Goal: Entertainment & Leisure: Consume media (video, audio)

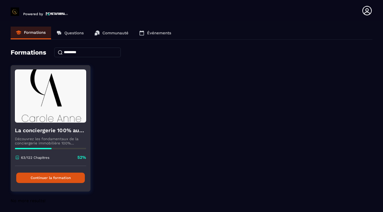
click at [59, 177] on button "Continuer la formation" at bounding box center [50, 178] width 69 height 10
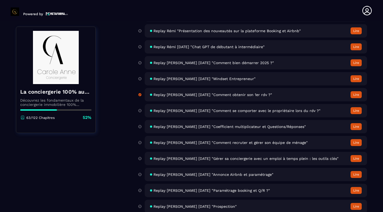
scroll to position [2067, 0]
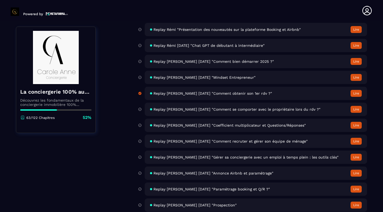
click at [269, 158] on span "Replay [PERSON_NAME] [DATE] "Gérer sa conciergerie avec un emploi à temps plein…" at bounding box center [246, 157] width 185 height 4
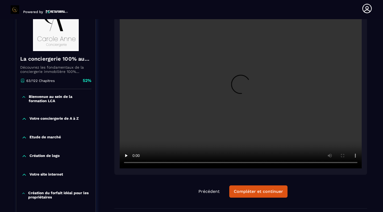
scroll to position [80, 0]
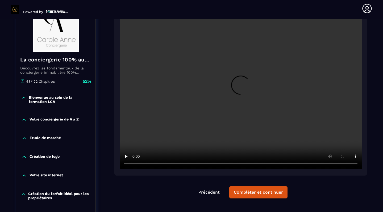
click at [241, 89] on video at bounding box center [241, 89] width 242 height 162
click at [356, 163] on video at bounding box center [241, 89] width 242 height 162
drag, startPoint x: 162, startPoint y: 164, endPoint x: 228, endPoint y: 172, distance: 66.4
click at [228, 172] on div at bounding box center [240, 88] width 253 height 176
click at [235, 164] on video at bounding box center [241, 89] width 242 height 162
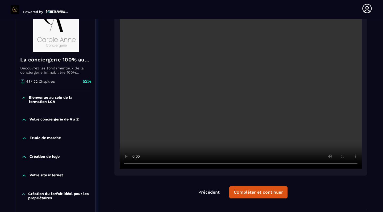
click at [243, 164] on video at bounding box center [241, 89] width 242 height 162
click at [252, 98] on video at bounding box center [241, 89] width 242 height 162
